Goal: Task Accomplishment & Management: Manage account settings

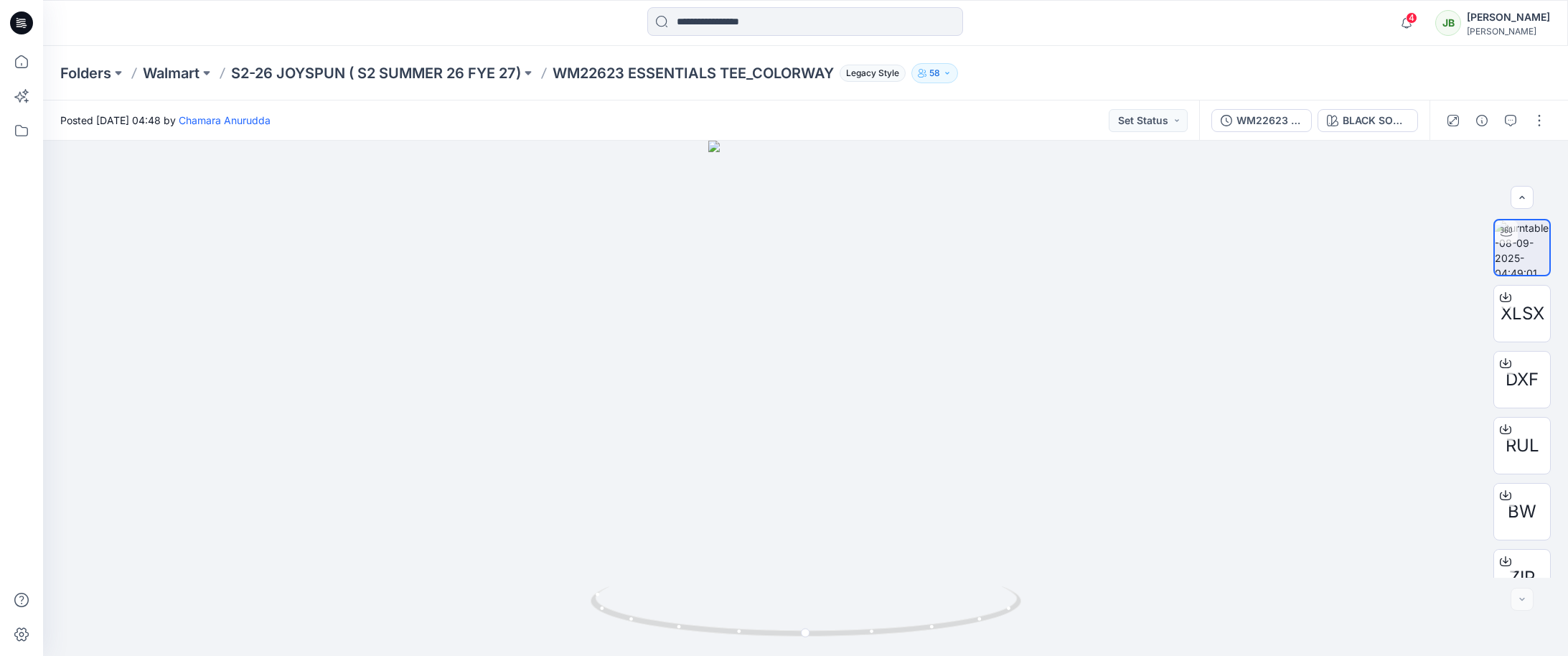
scroll to position [29, 0]
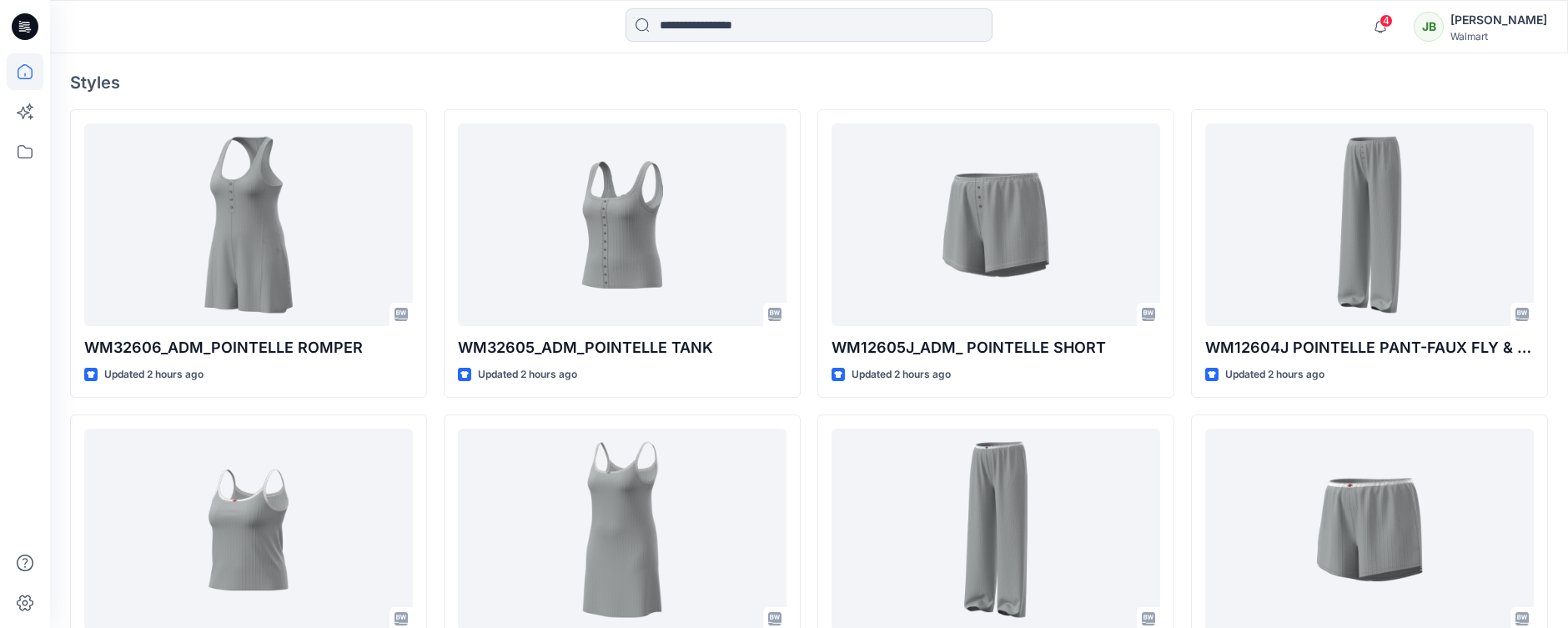
scroll to position [491, 0]
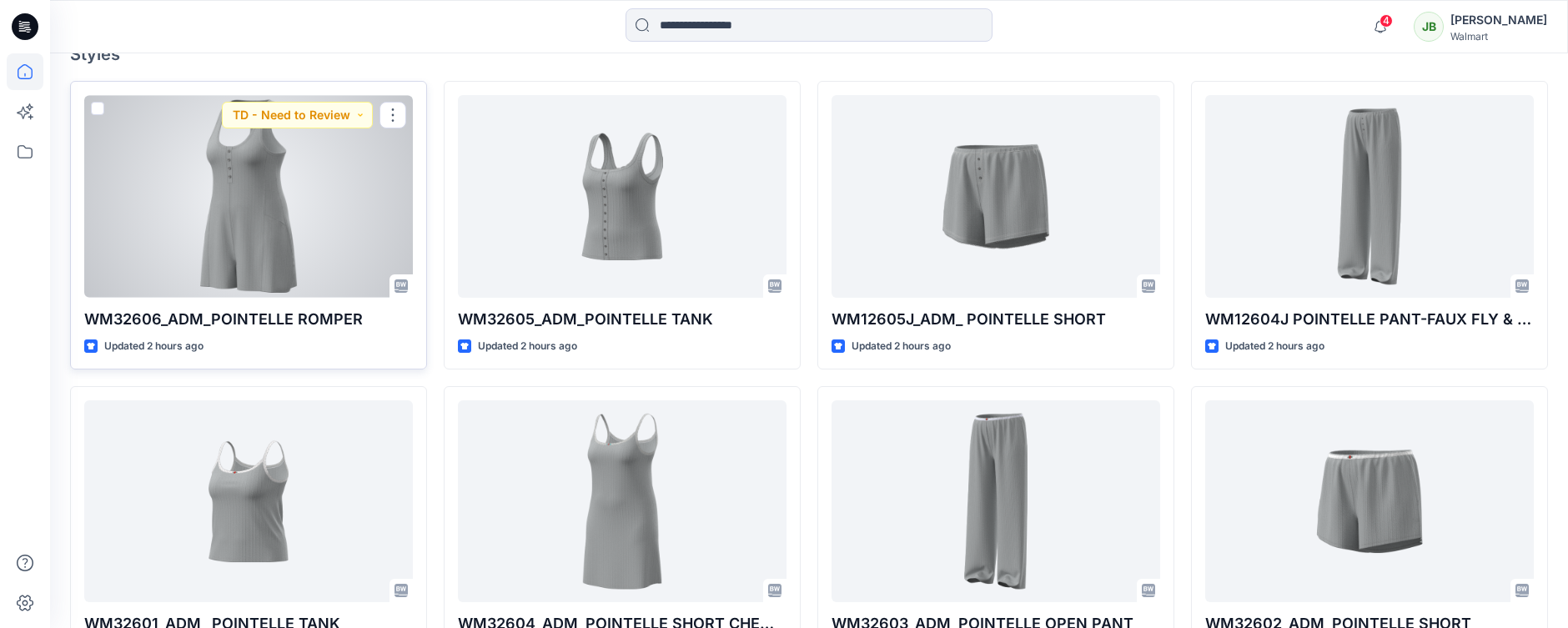
click at [308, 278] on div at bounding box center [248, 196] width 329 height 202
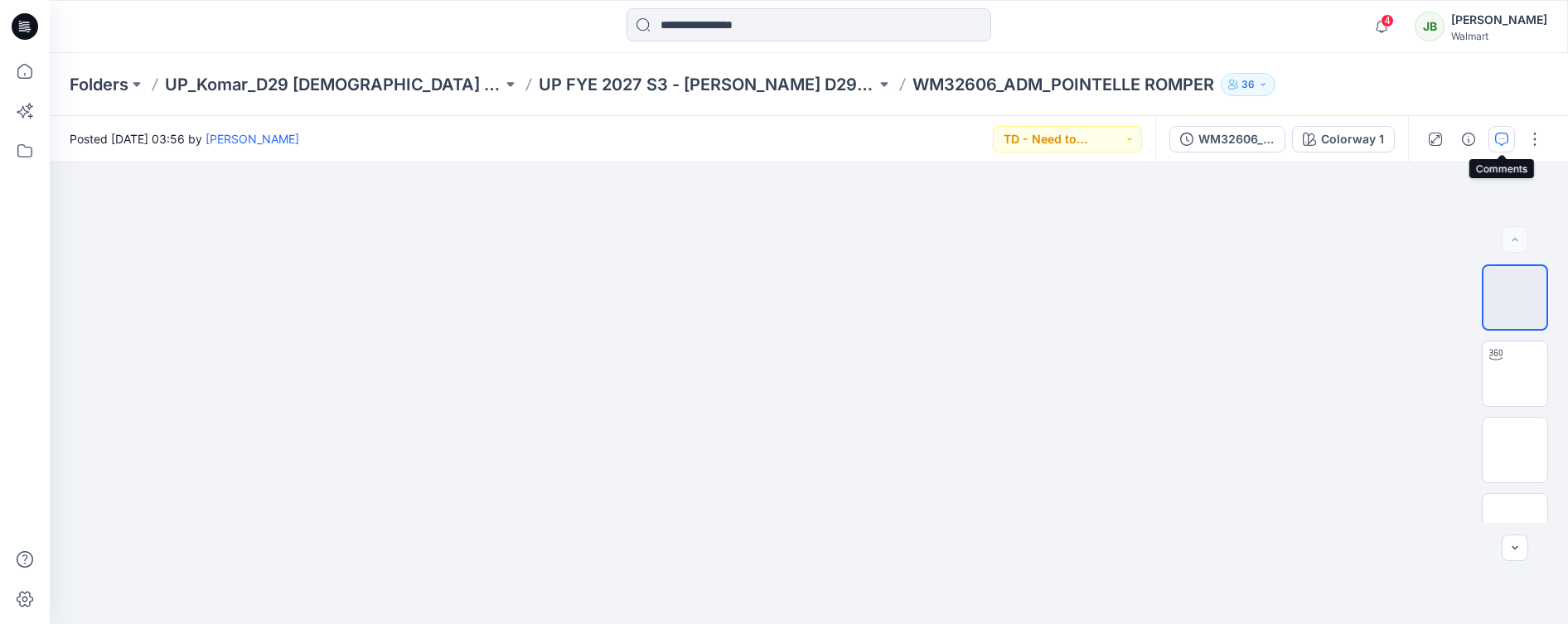
click at [1502, 136] on icon "button" at bounding box center [1502, 139] width 14 height 14
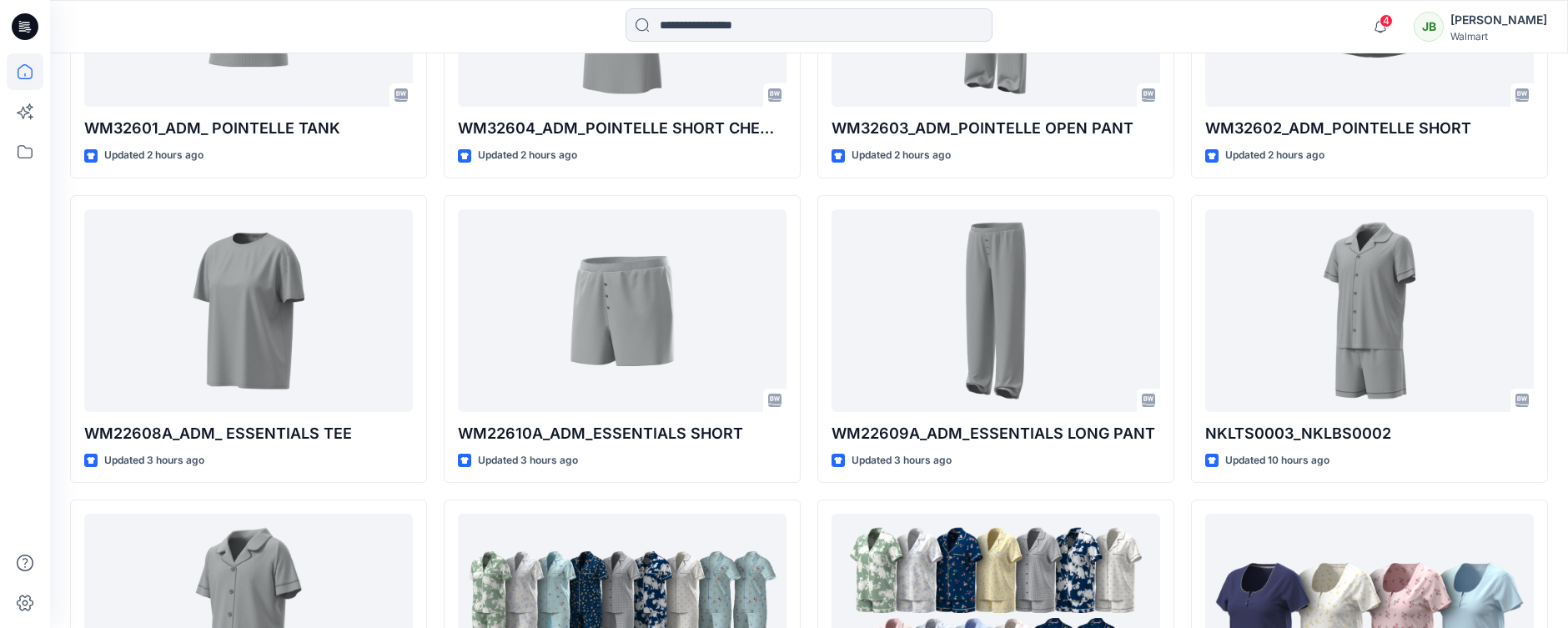
scroll to position [980, 0]
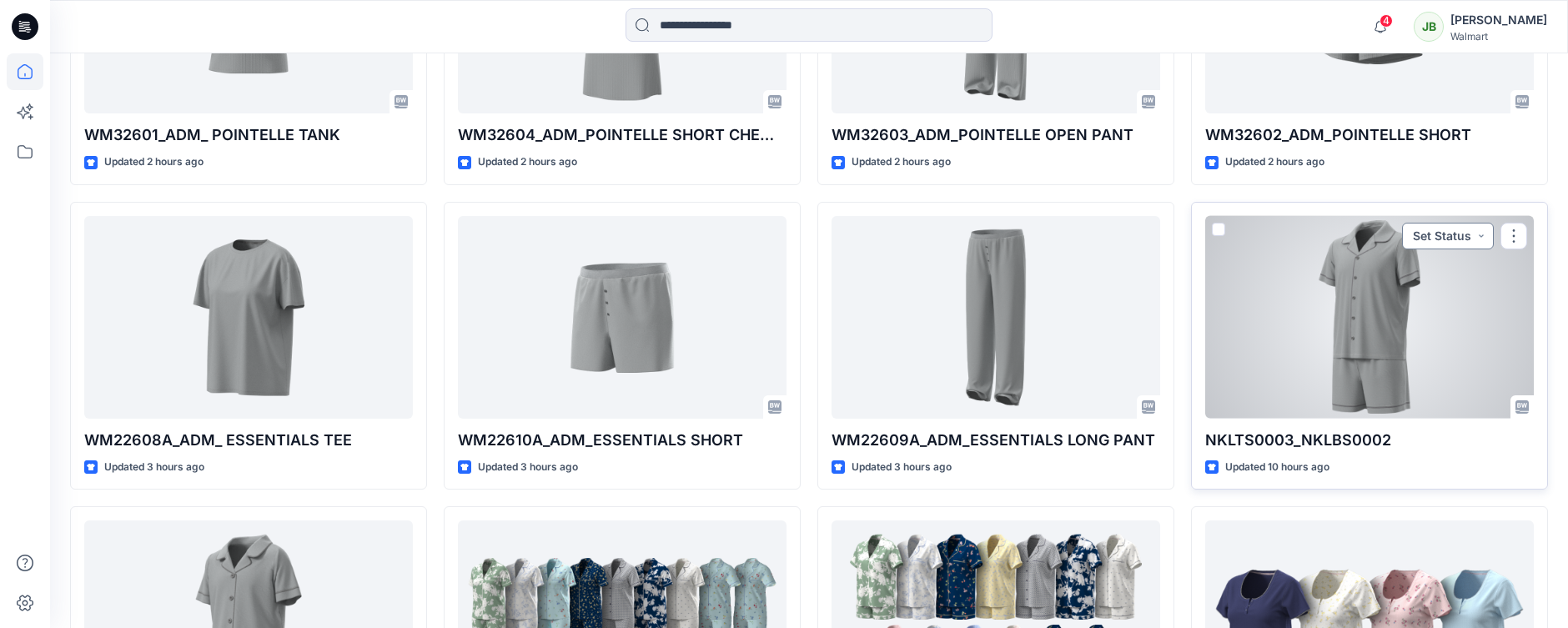
click at [1478, 237] on button "Set Status" at bounding box center [1447, 235] width 92 height 27
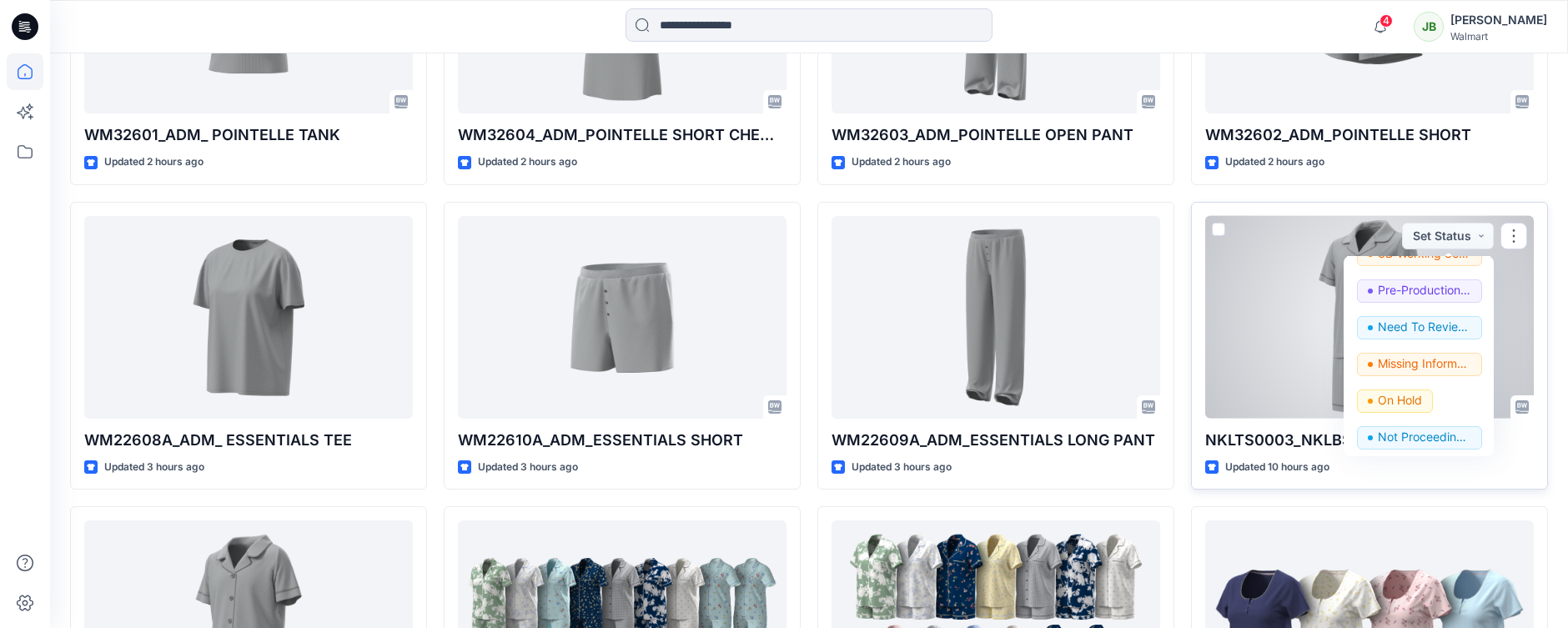
scroll to position [210, 0]
click at [1448, 315] on p "Need To Review - Design/PD/Tech" at bounding box center [1424, 323] width 94 height 21
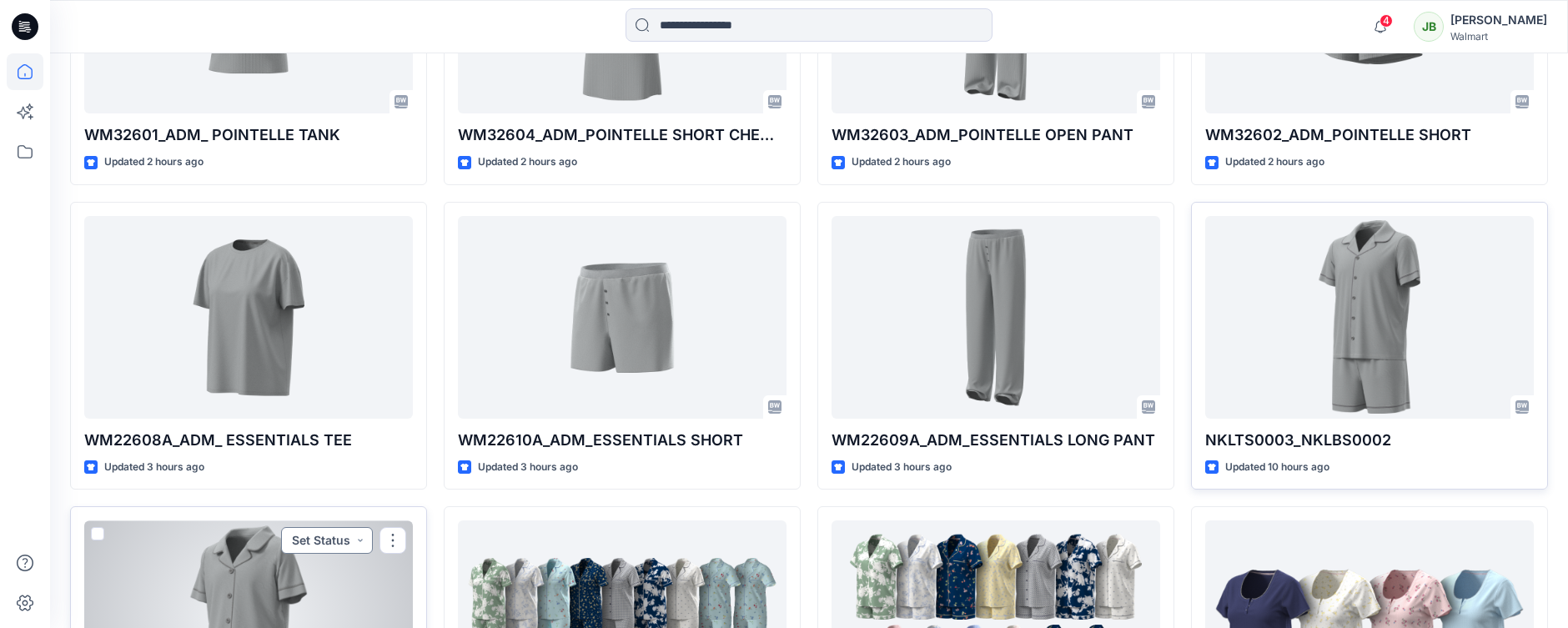
click at [350, 538] on button "Set Status" at bounding box center [326, 540] width 92 height 27
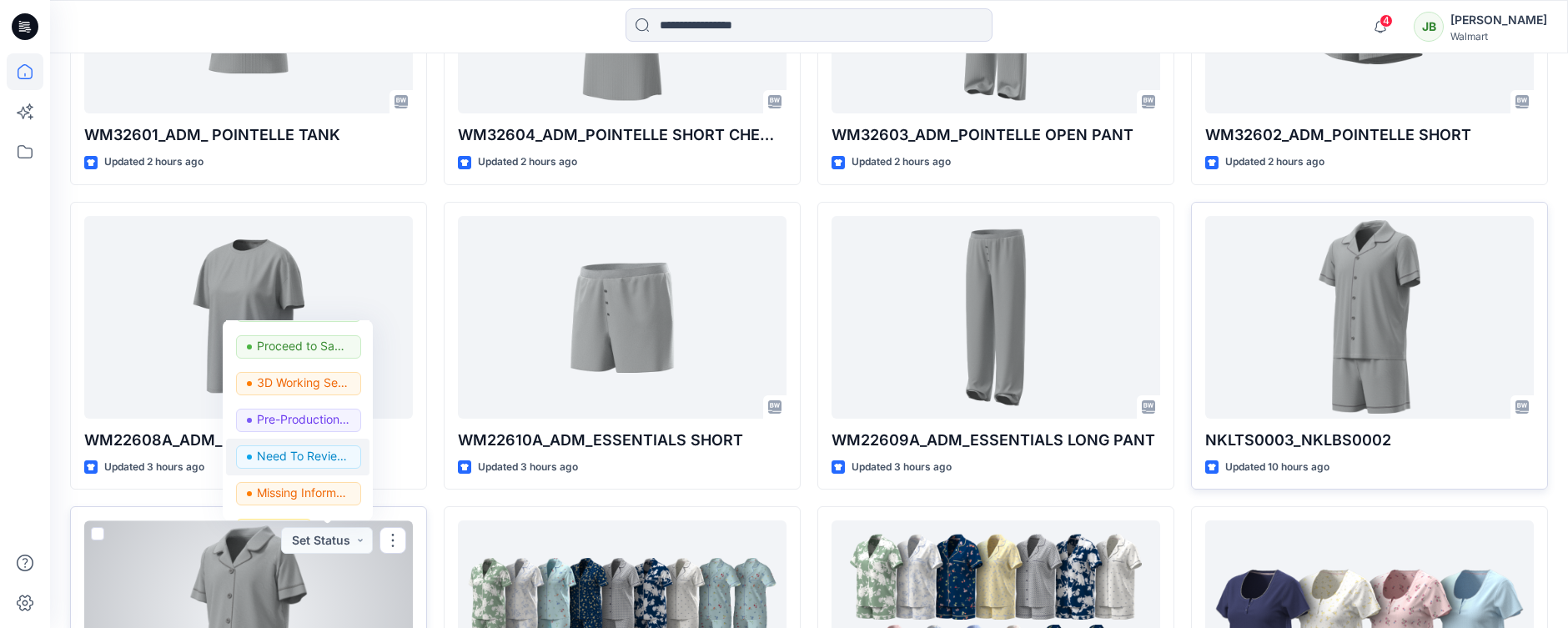
scroll to position [144, 0]
click at [308, 455] on p "Need To Review - Design/PD/Tech" at bounding box center [303, 453] width 94 height 21
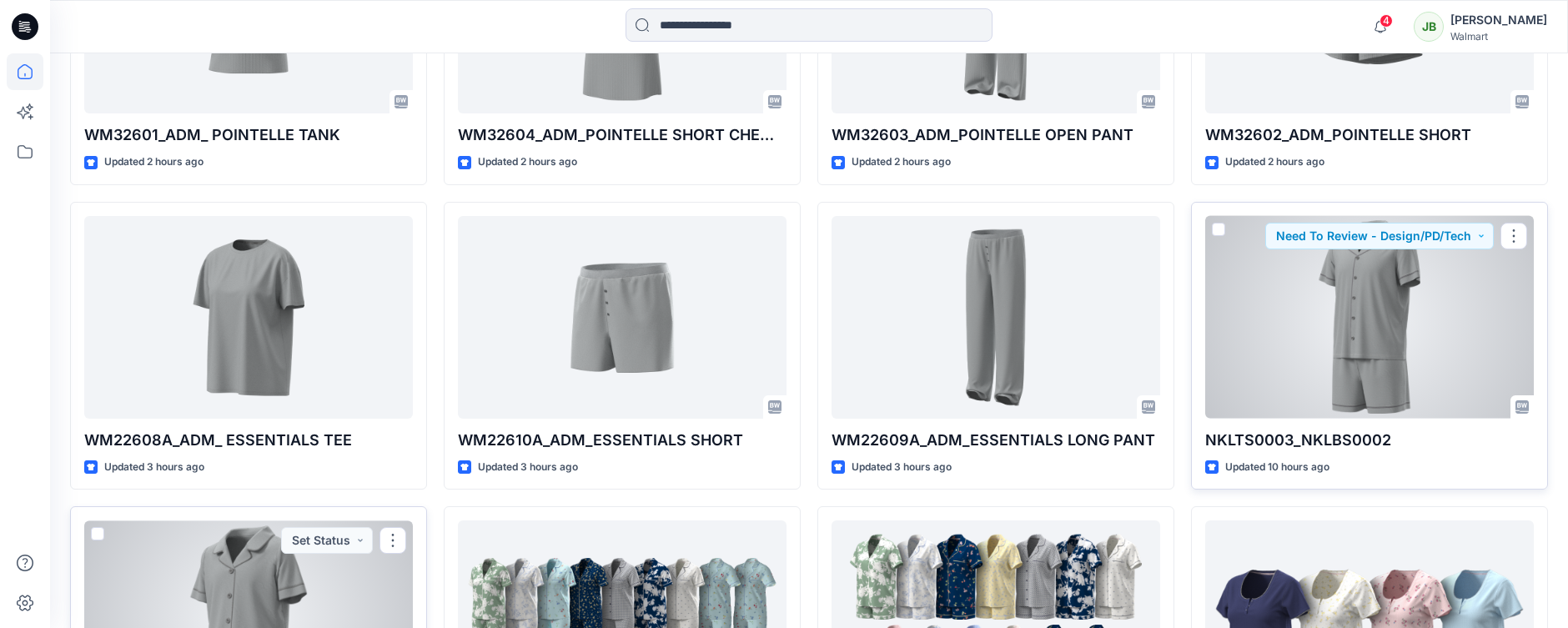
click at [1357, 339] on div at bounding box center [1369, 317] width 329 height 202
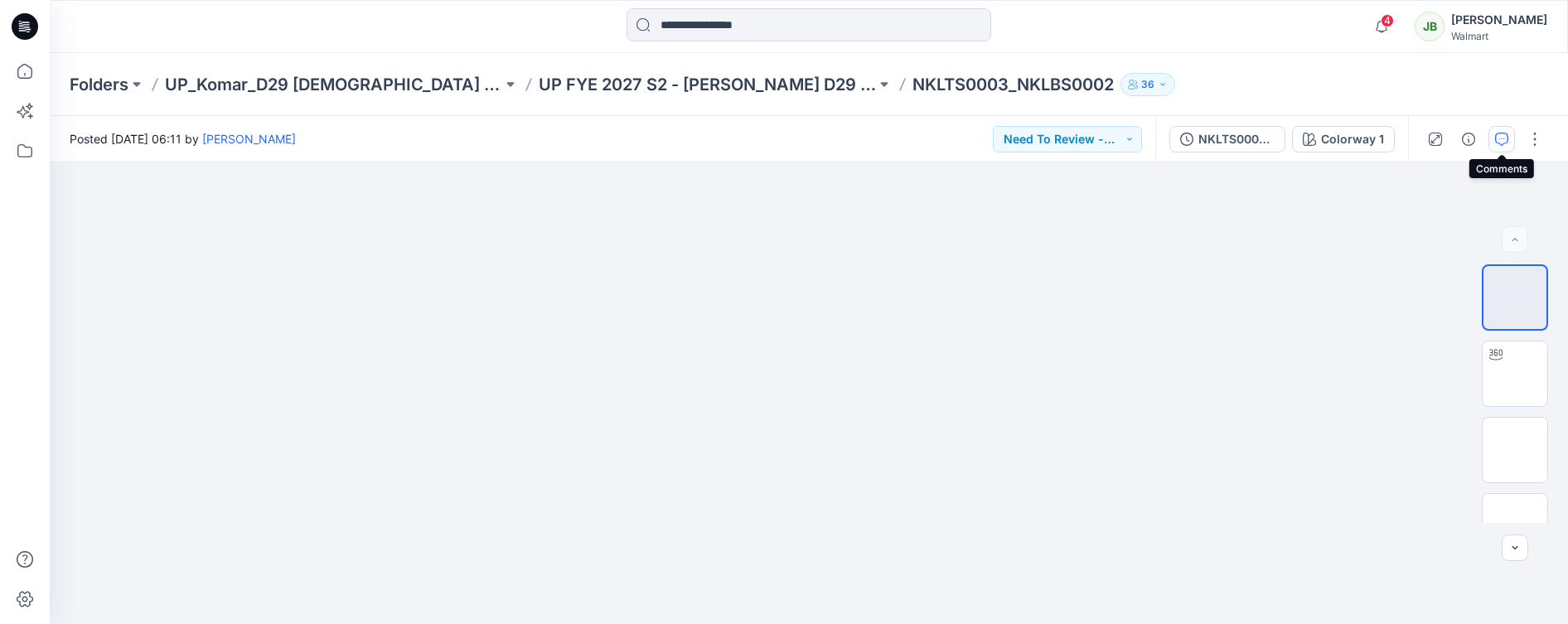
click at [1503, 138] on icon "button" at bounding box center [1502, 139] width 14 height 14
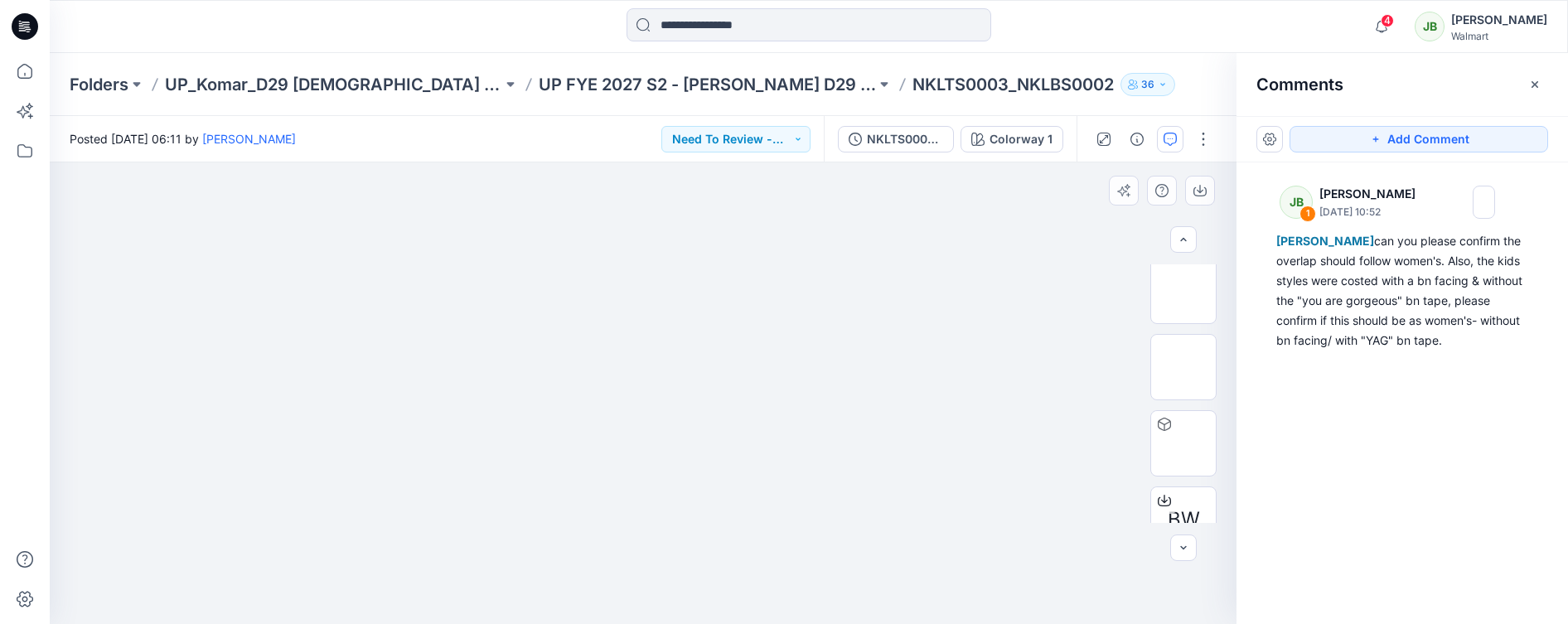
scroll to position [604, 0]
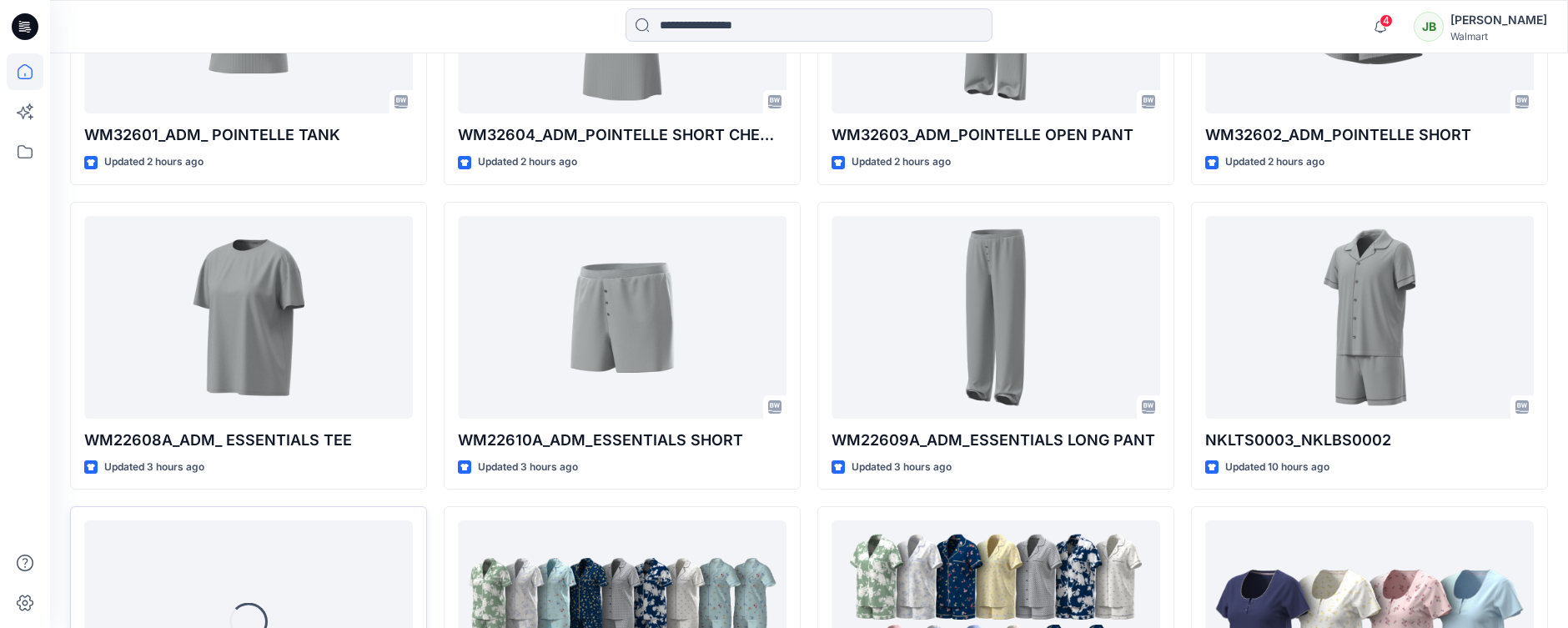
scroll to position [66, 0]
